Goal: Information Seeking & Learning: Learn about a topic

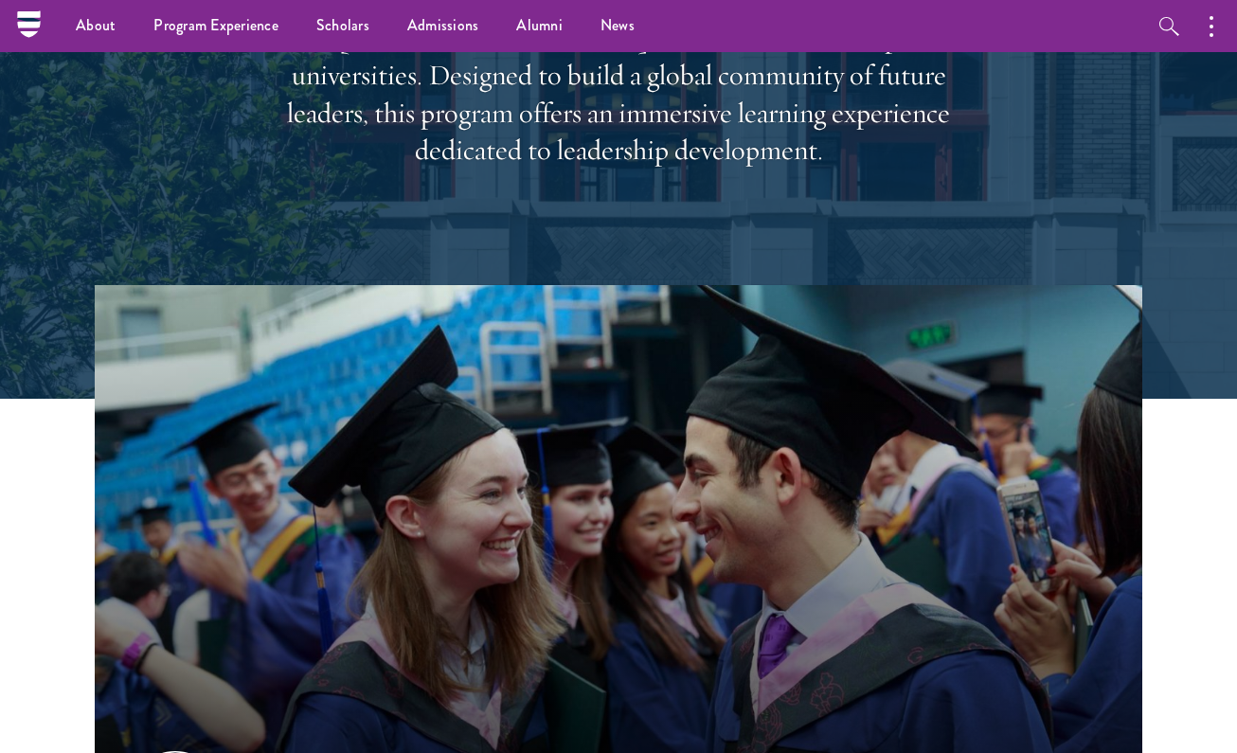
scroll to position [175, 0]
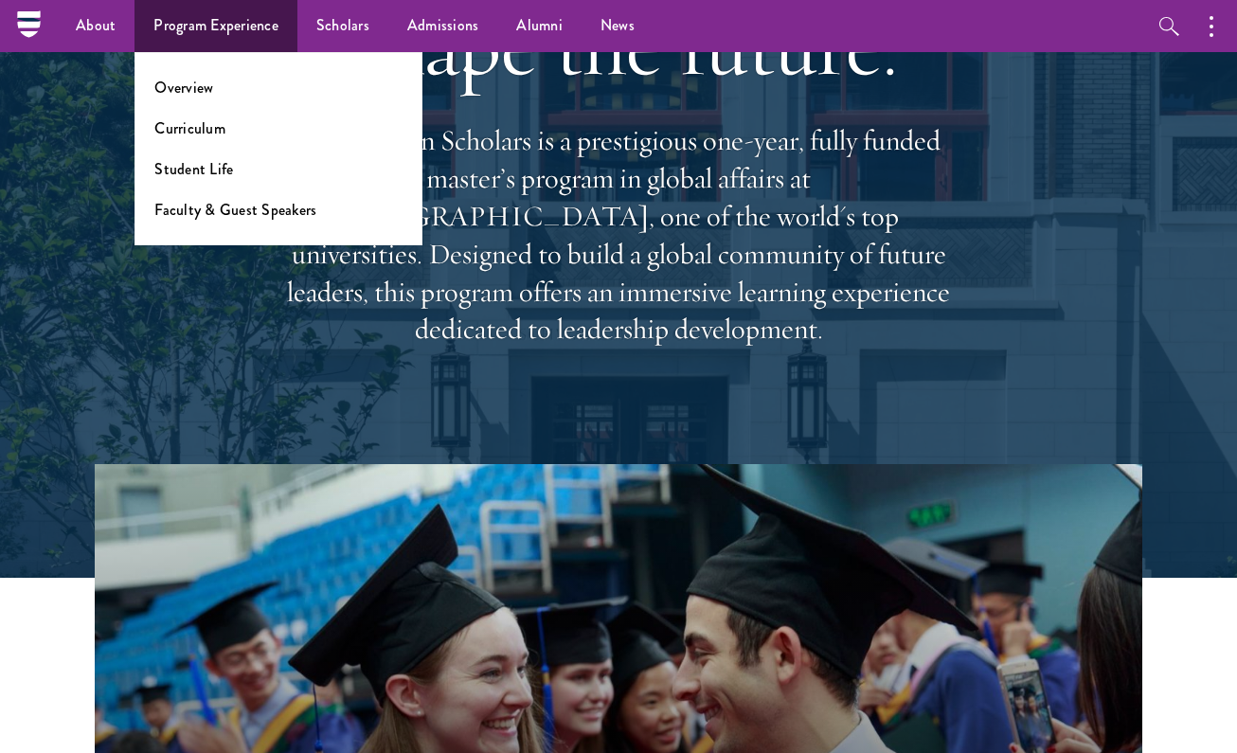
click at [226, 89] on li "Overview" at bounding box center [278, 88] width 248 height 22
click at [187, 89] on link "Overview" at bounding box center [183, 88] width 59 height 22
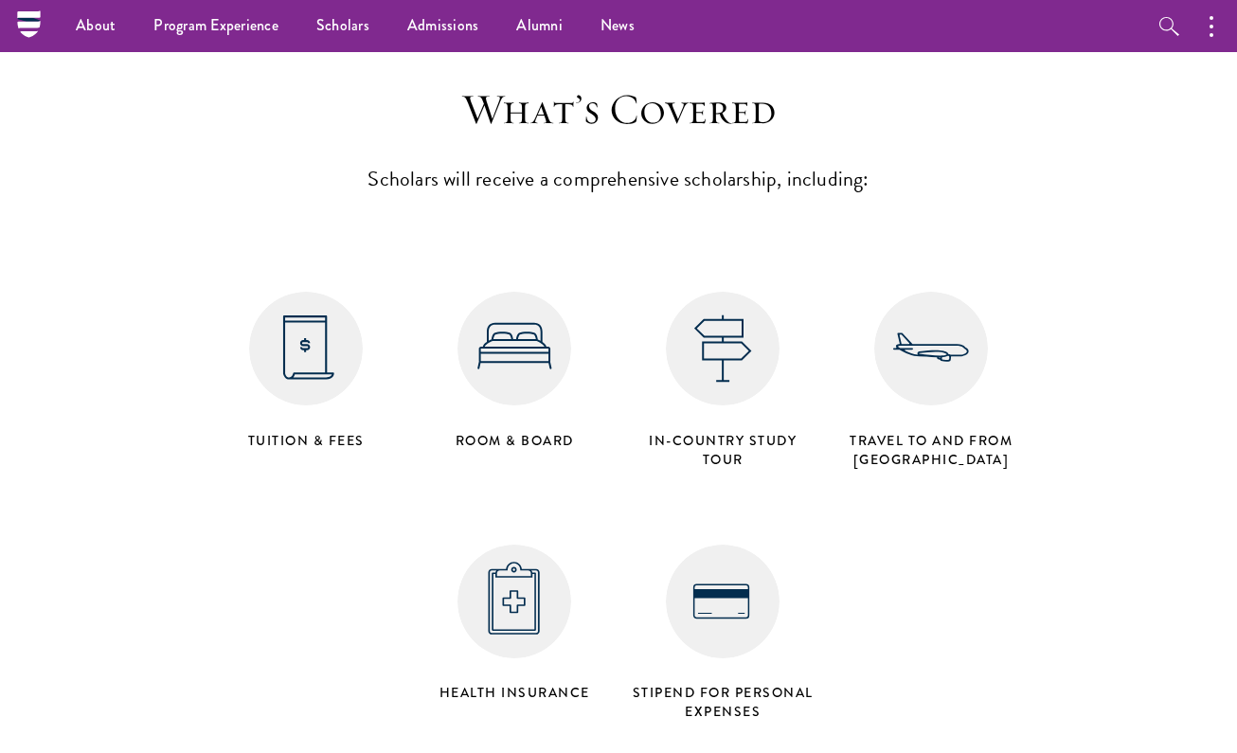
scroll to position [7221, 0]
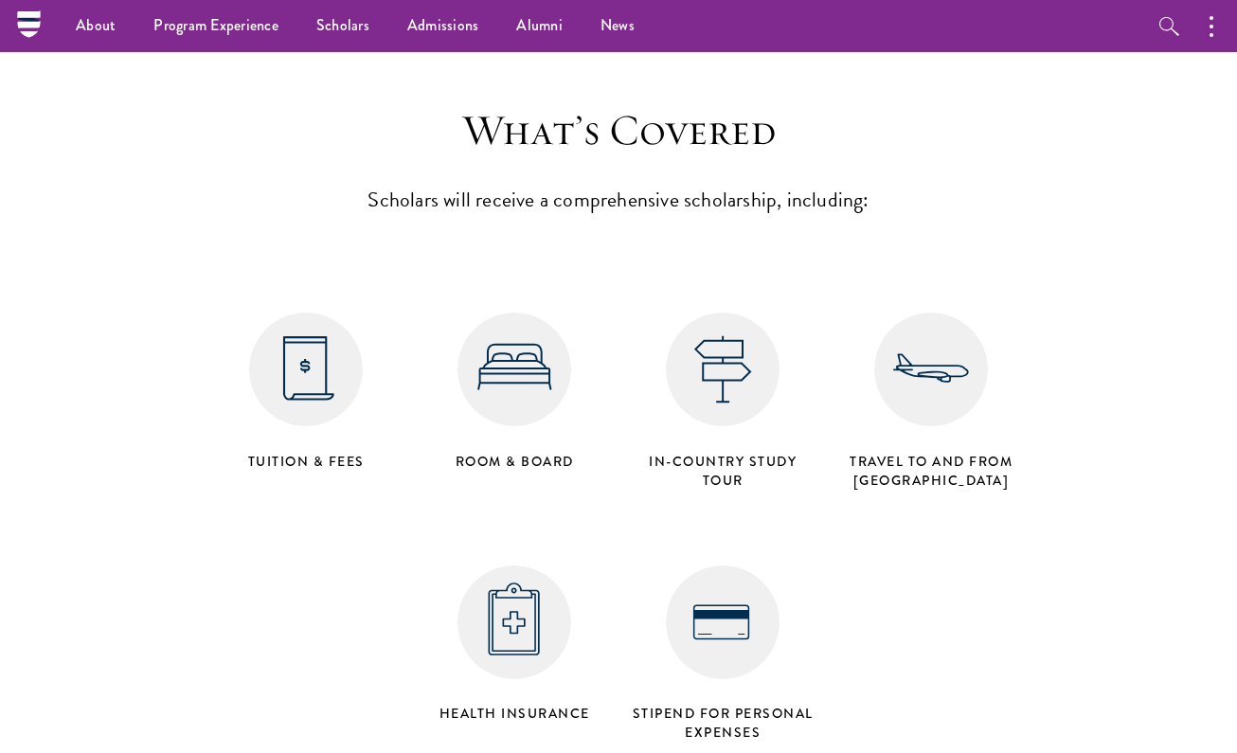
click at [711, 452] on h4 "in-country study tour" at bounding box center [722, 471] width 189 height 38
click at [623, 392] on div "Tuition & Fees Room & Board in-country study tour Travel to and from Beijing He…" at bounding box center [618, 498] width 833 height 505
click at [579, 394] on div "Tuition & Fees Room & Board in-country study tour Travel to and from Beijing He…" at bounding box center [618, 498] width 833 height 505
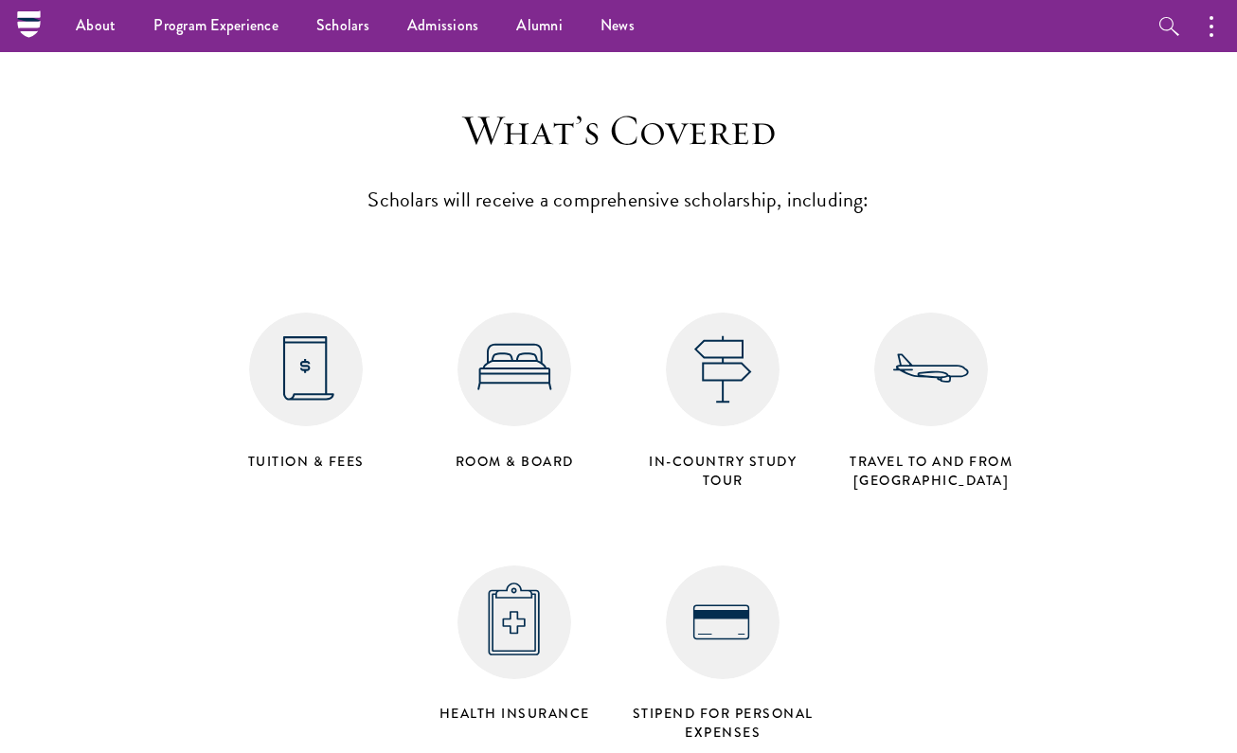
click at [582, 361] on div "Room & Board" at bounding box center [514, 391] width 208 height 176
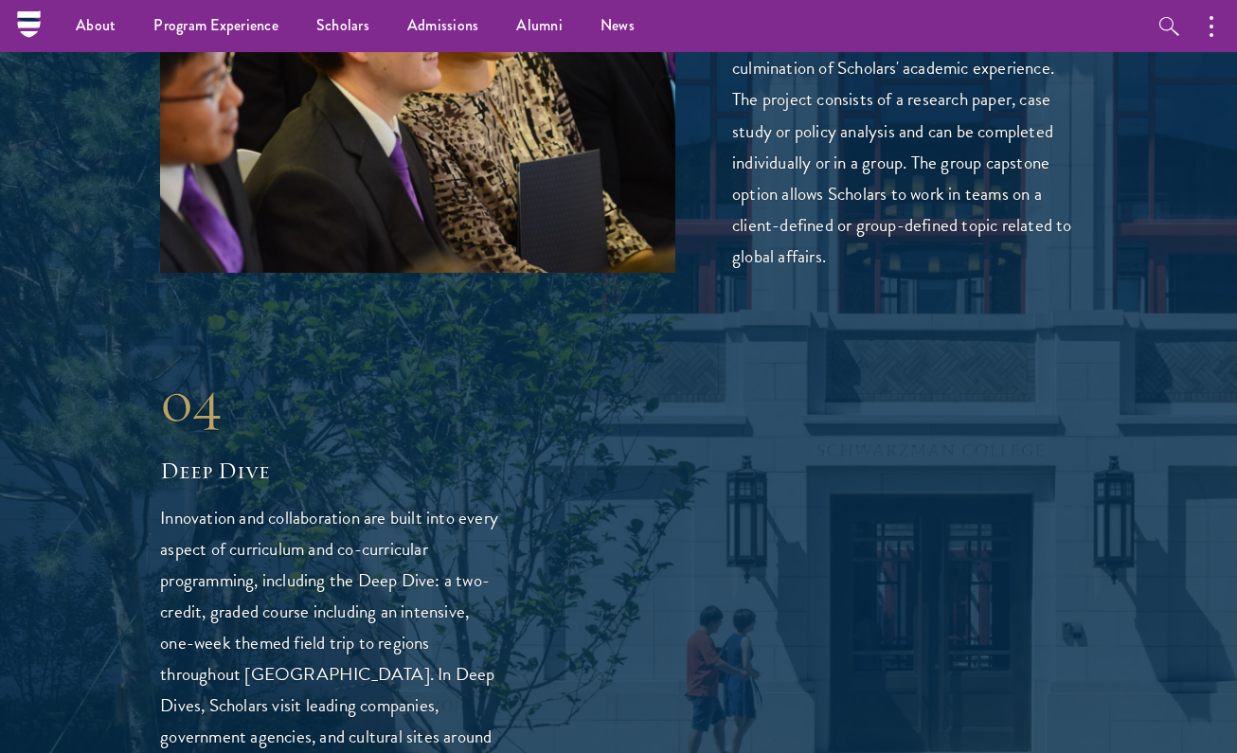
scroll to position [3495, 0]
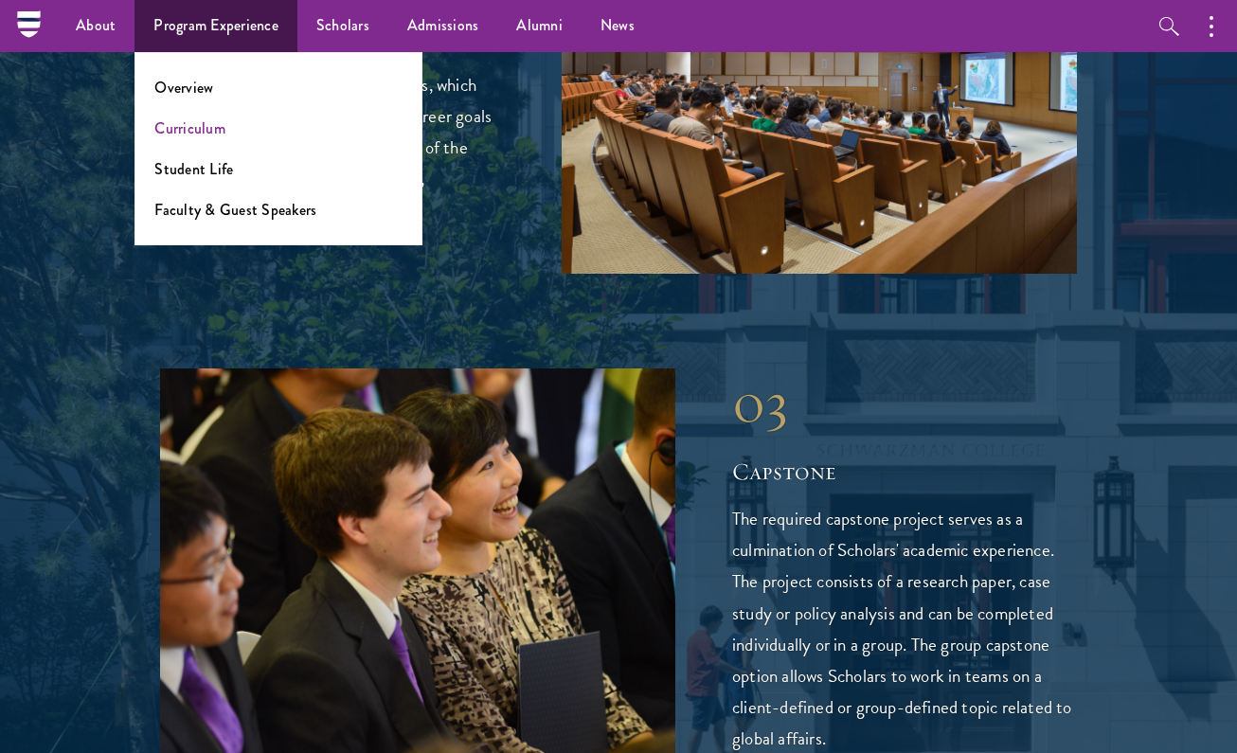
click at [214, 124] on link "Curriculum" at bounding box center [189, 128] width 71 height 22
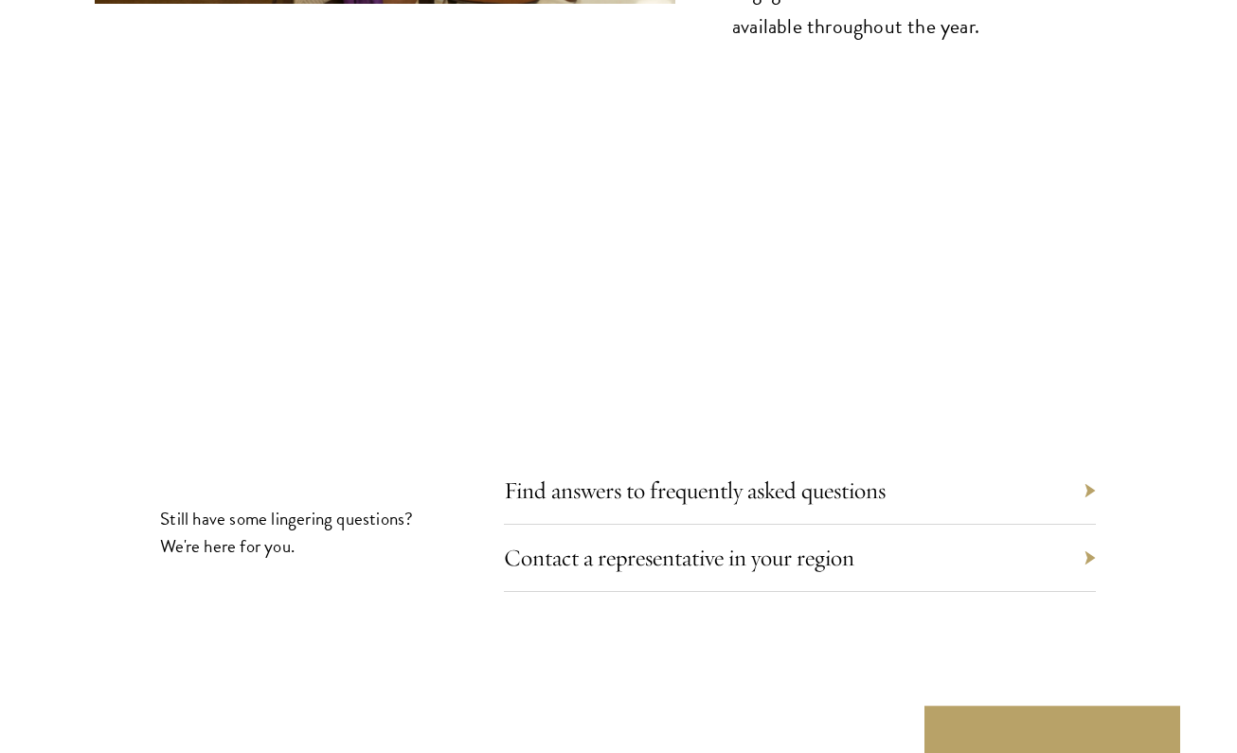
scroll to position [10266, 0]
